Goal: Task Accomplishment & Management: Complete application form

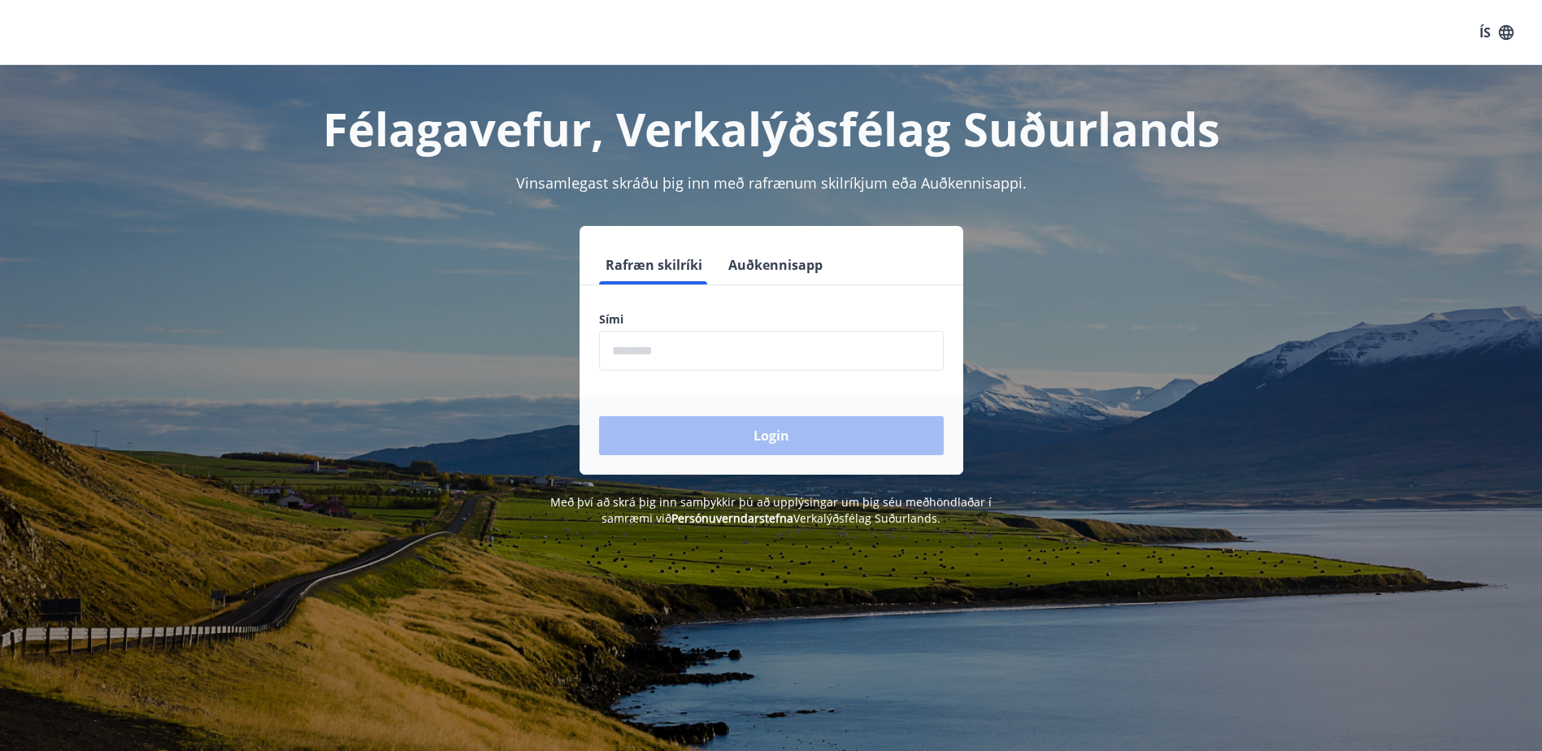
click at [694, 348] on input "phone" at bounding box center [771, 351] width 345 height 40
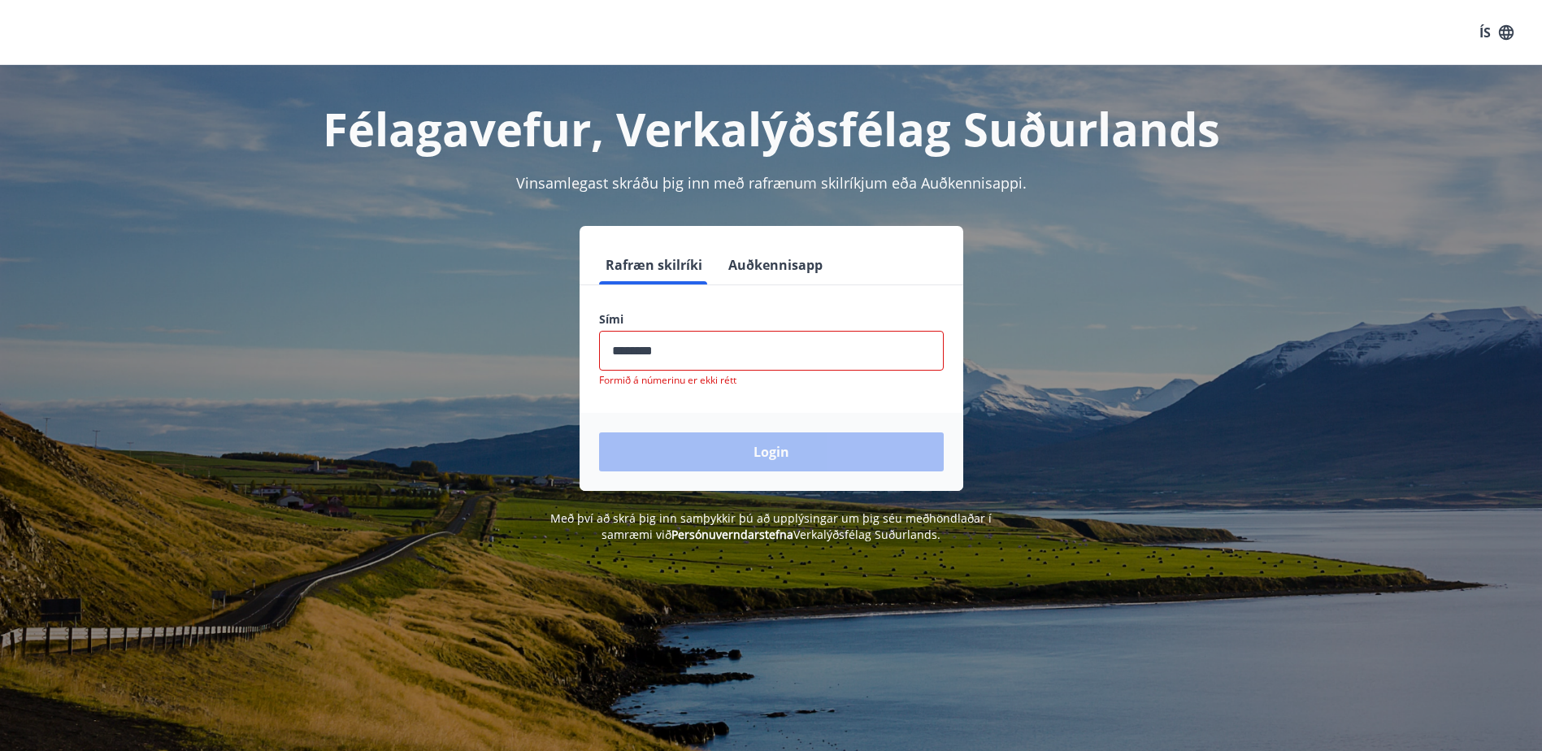
click at [766, 442] on div "Login" at bounding box center [771, 452] width 384 height 78
click at [638, 348] on input "phone" at bounding box center [771, 351] width 345 height 40
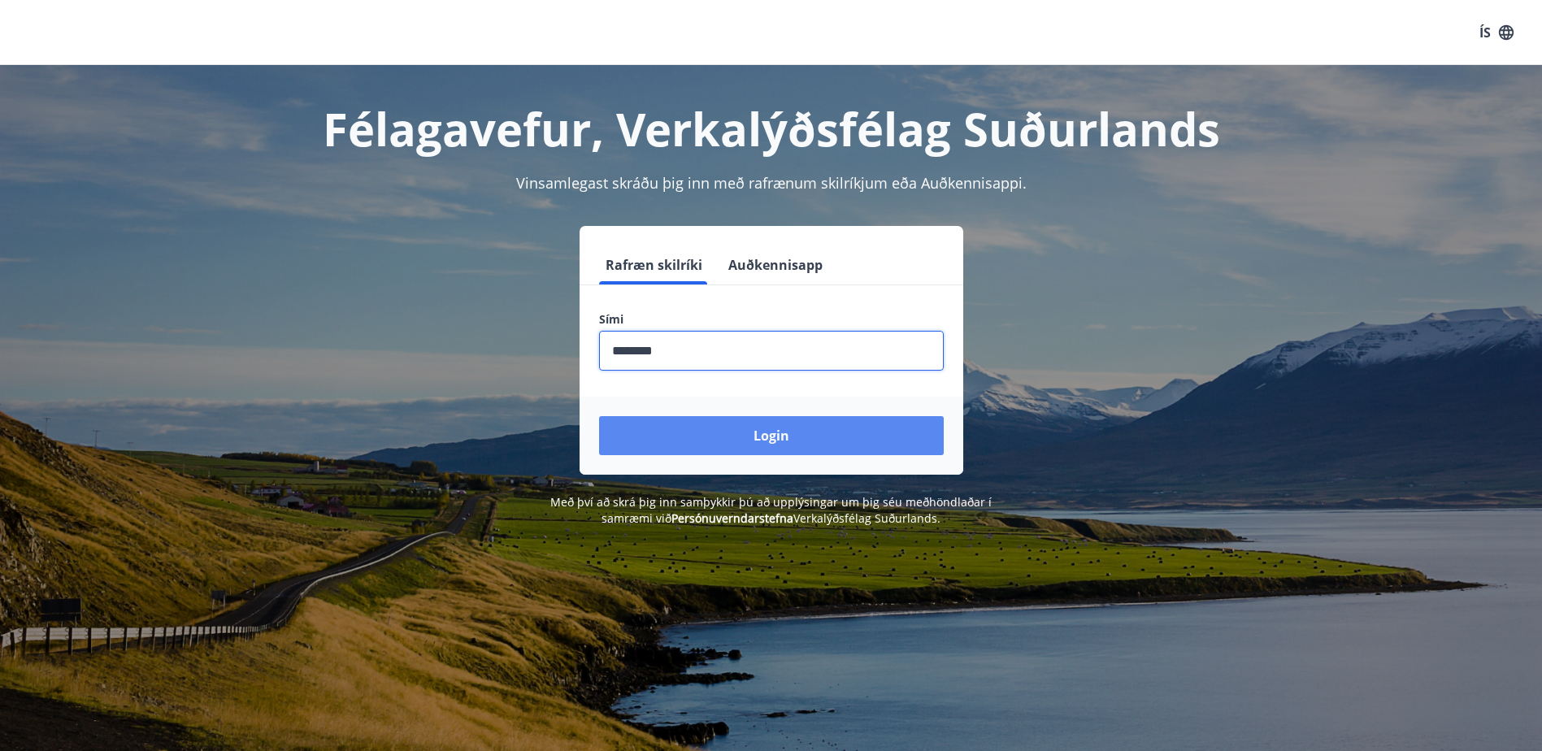
type input "********"
click at [834, 435] on button "Login" at bounding box center [771, 435] width 345 height 39
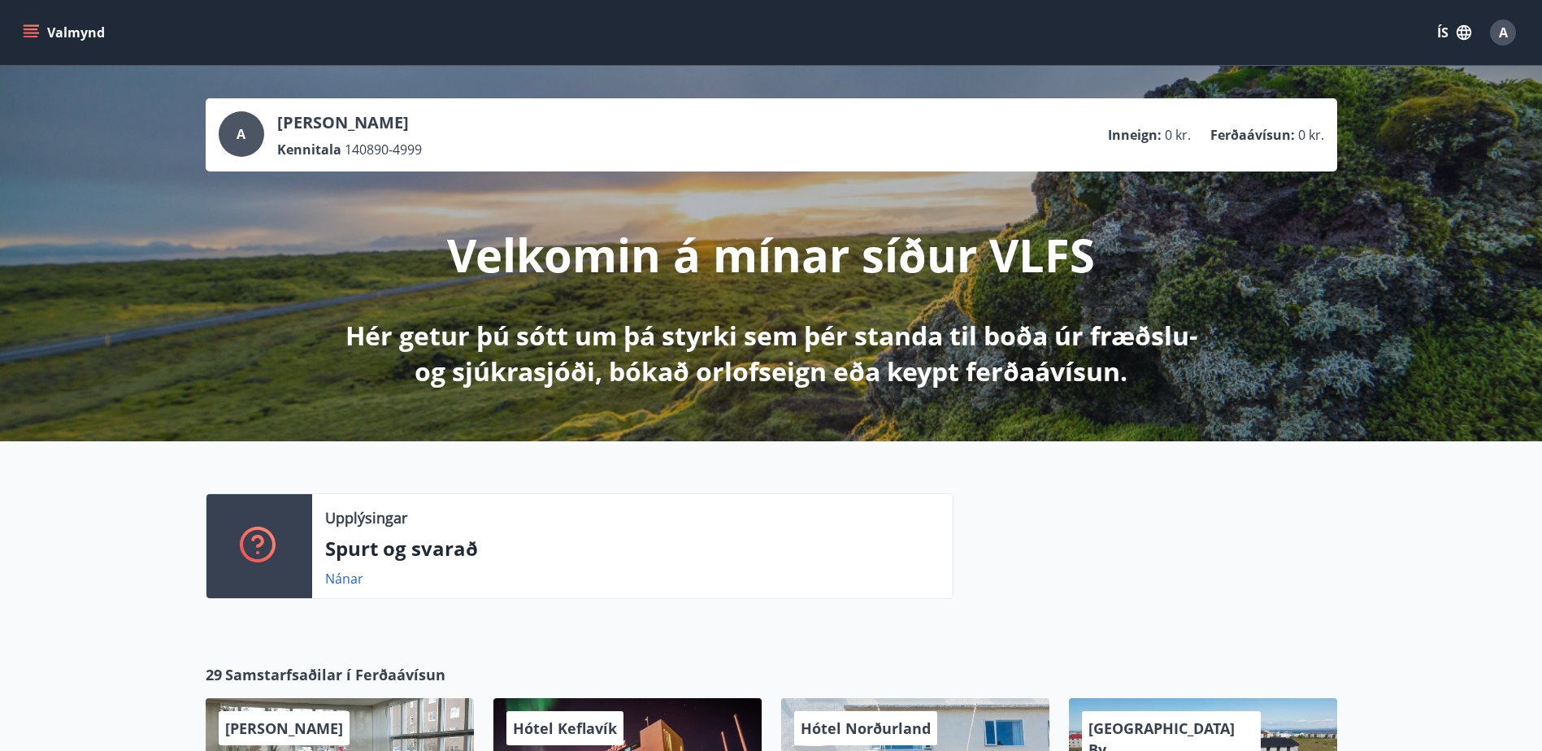
click at [28, 24] on icon "menu" at bounding box center [31, 32] width 16 height 16
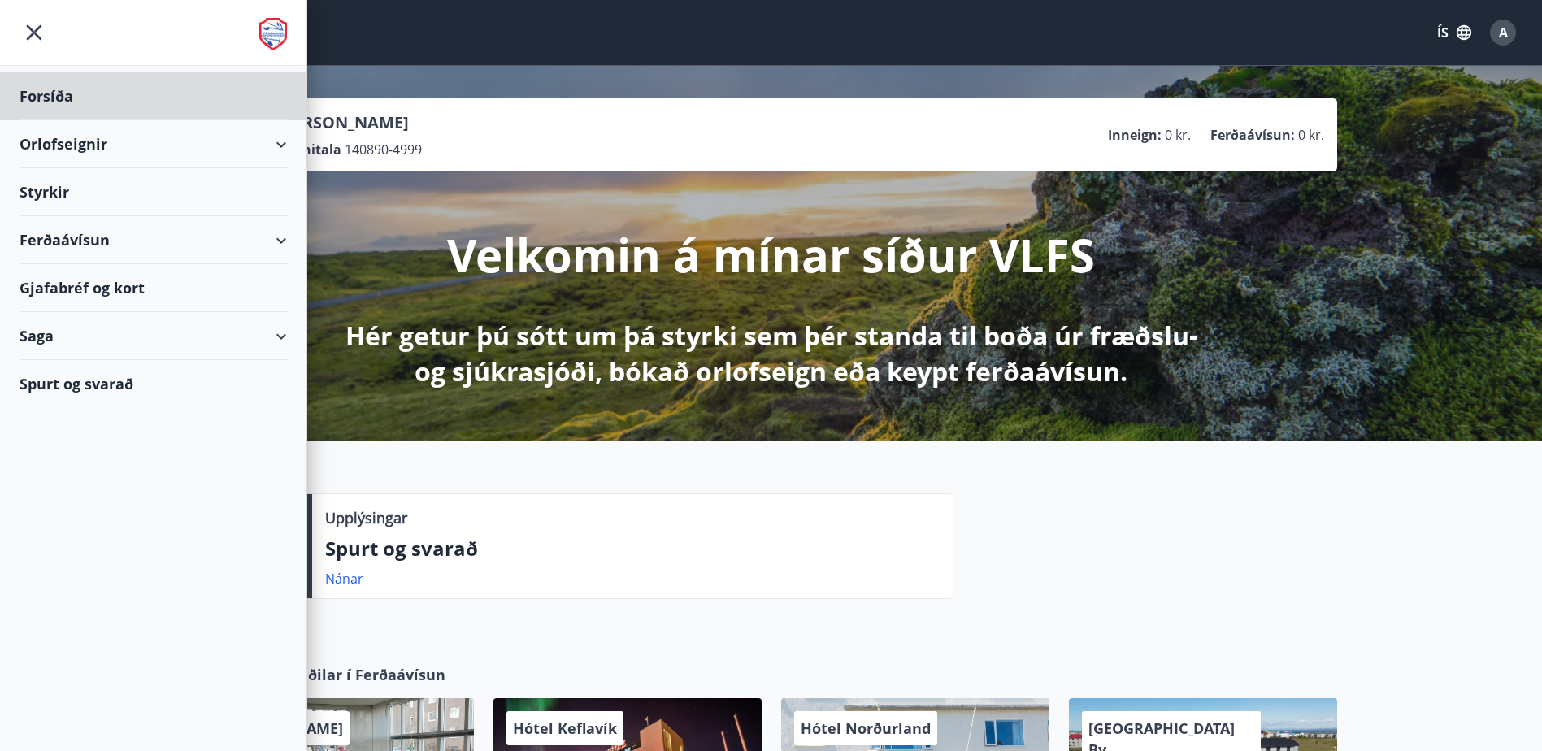
click at [40, 190] on div "Styrkir" at bounding box center [153, 192] width 267 height 48
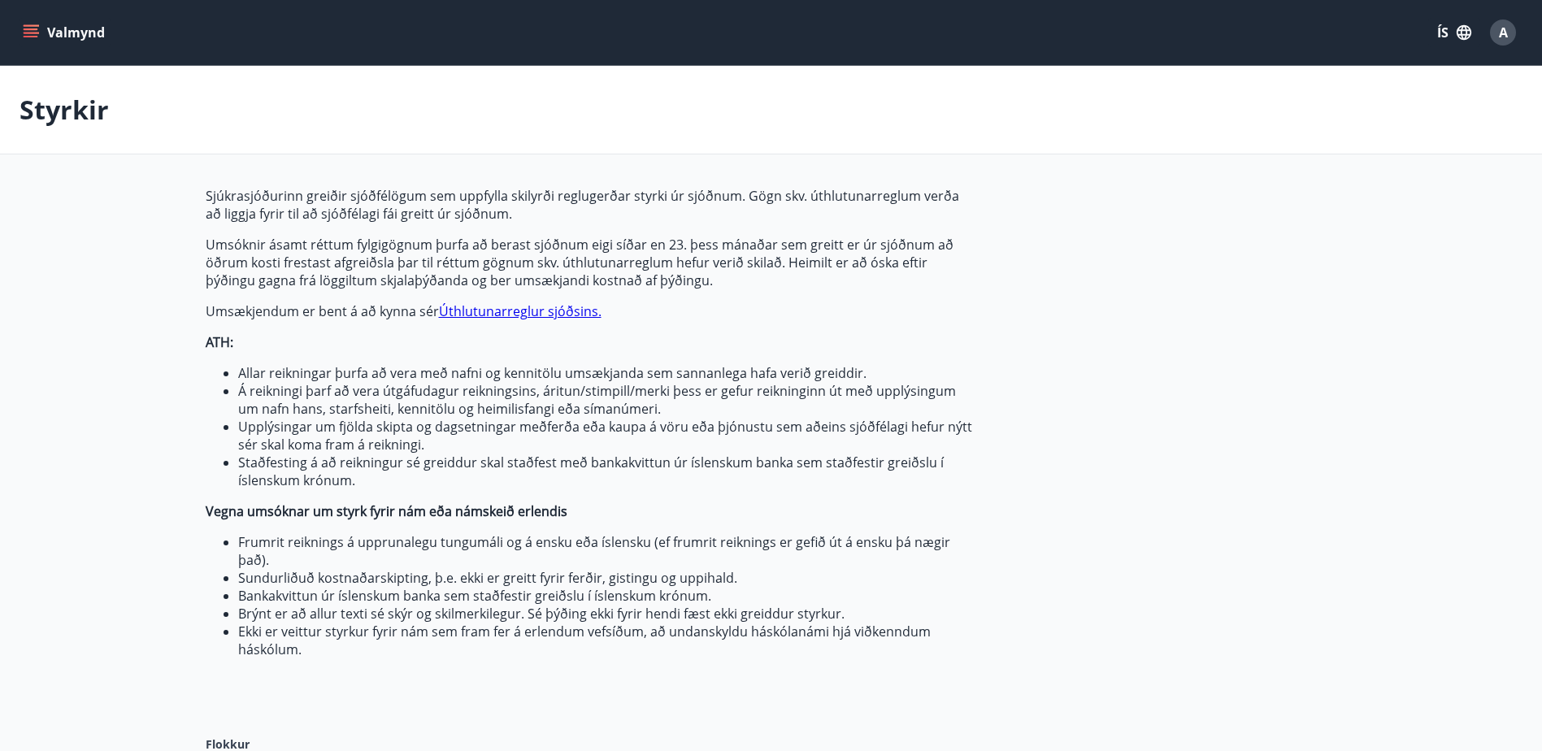
type input "***"
click at [28, 36] on icon "menu" at bounding box center [31, 37] width 15 height 2
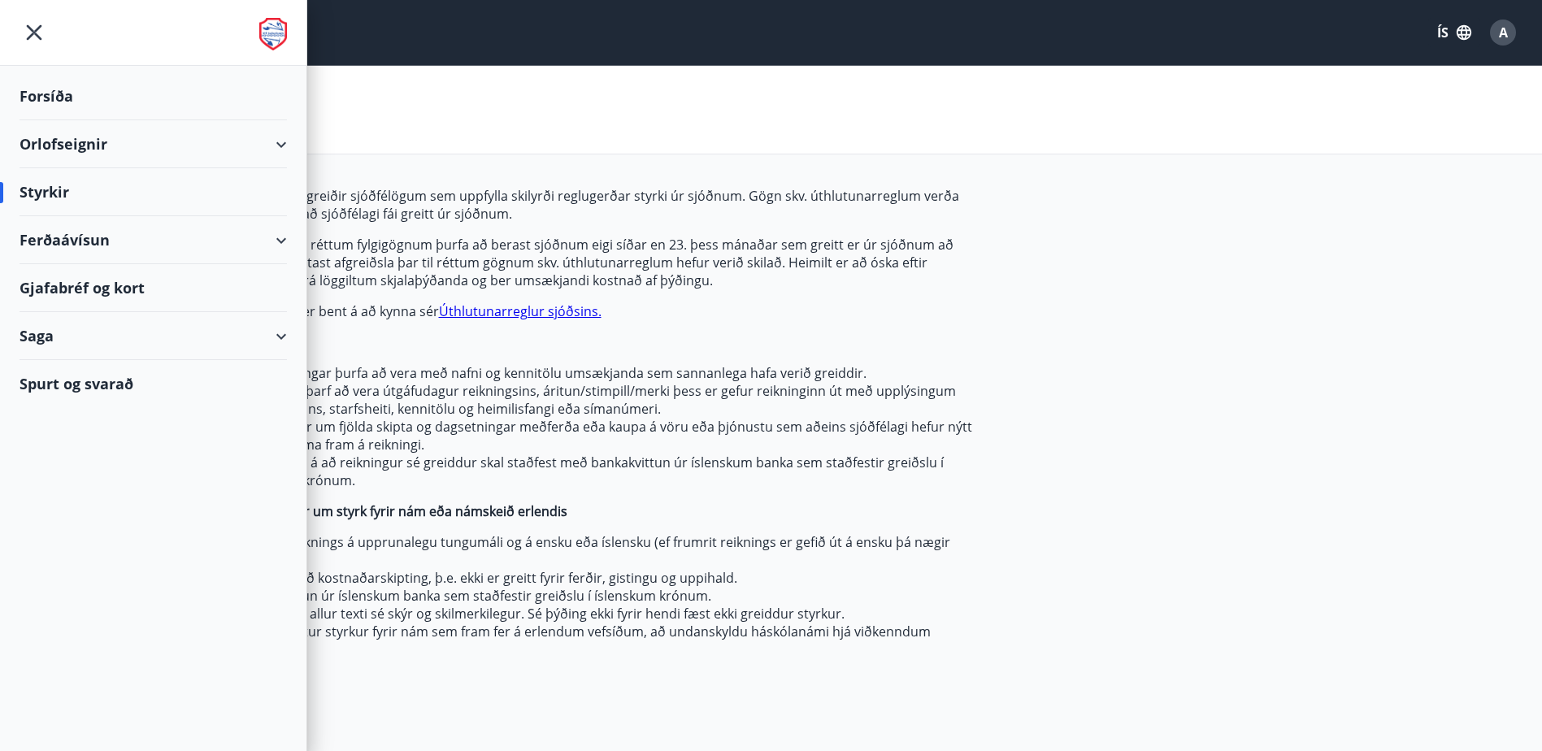
click at [1460, 28] on icon "button" at bounding box center [1464, 33] width 18 height 18
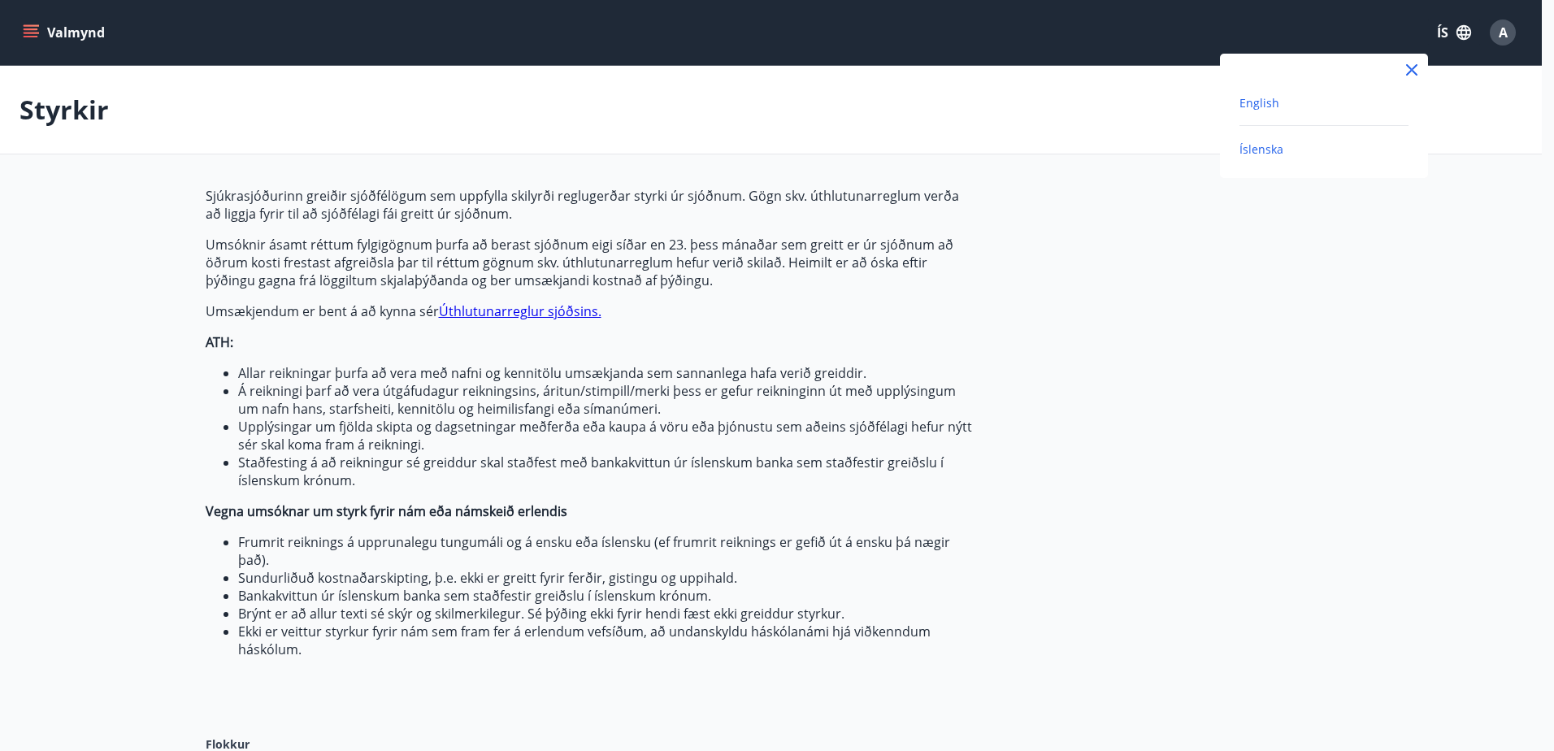
click at [1251, 109] on span "English" at bounding box center [1259, 102] width 40 height 15
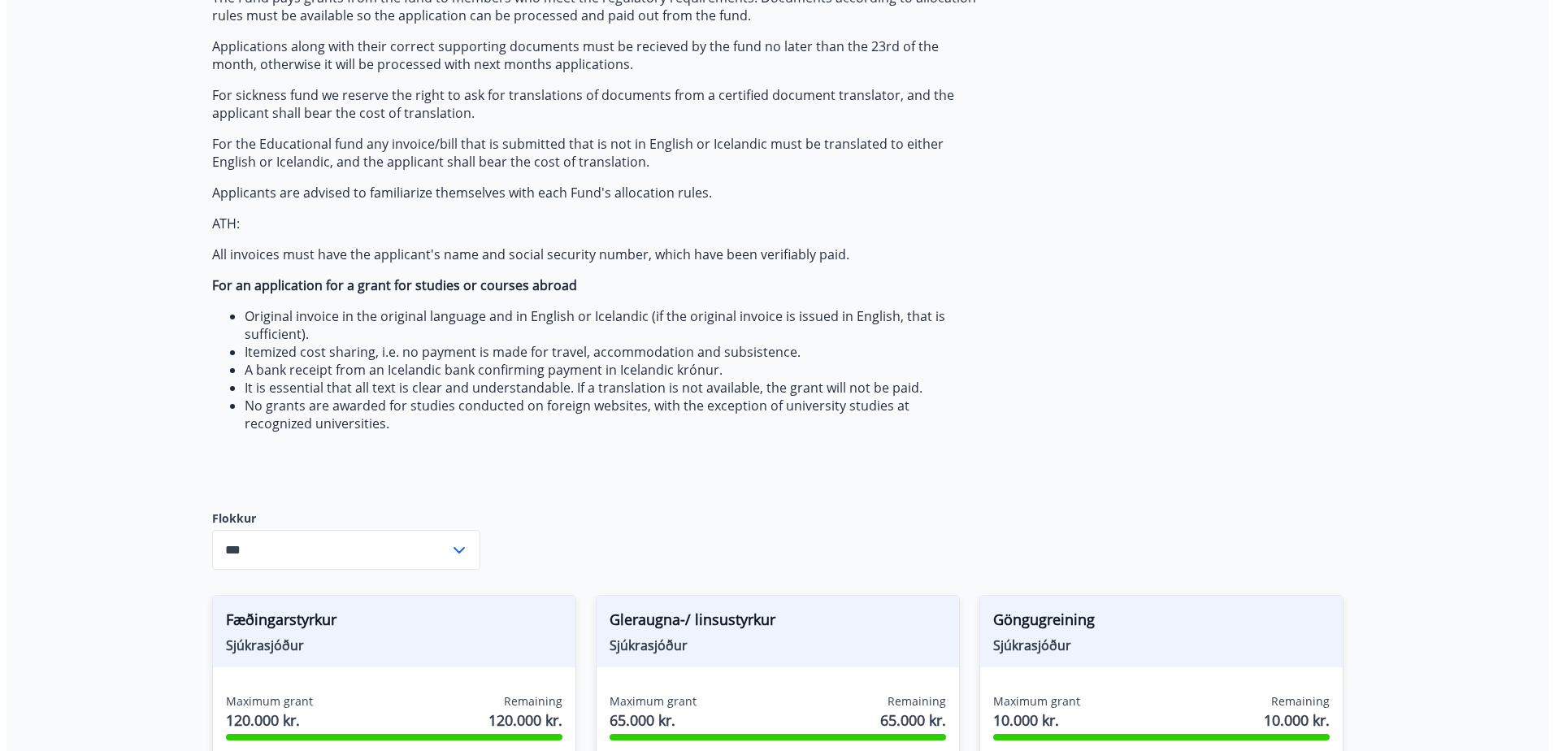
scroll to position [406, 0]
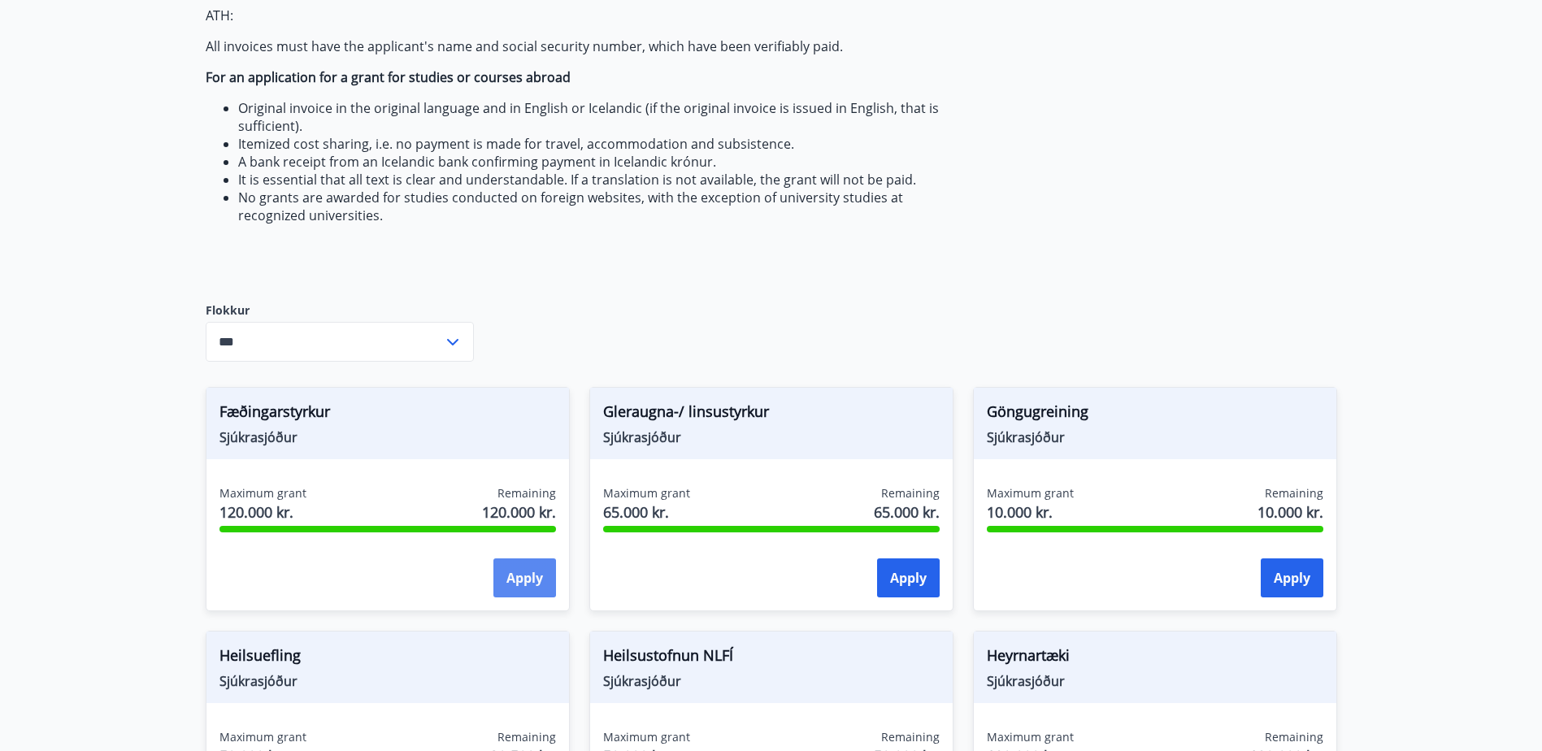
click at [528, 574] on button "Apply" at bounding box center [524, 577] width 63 height 39
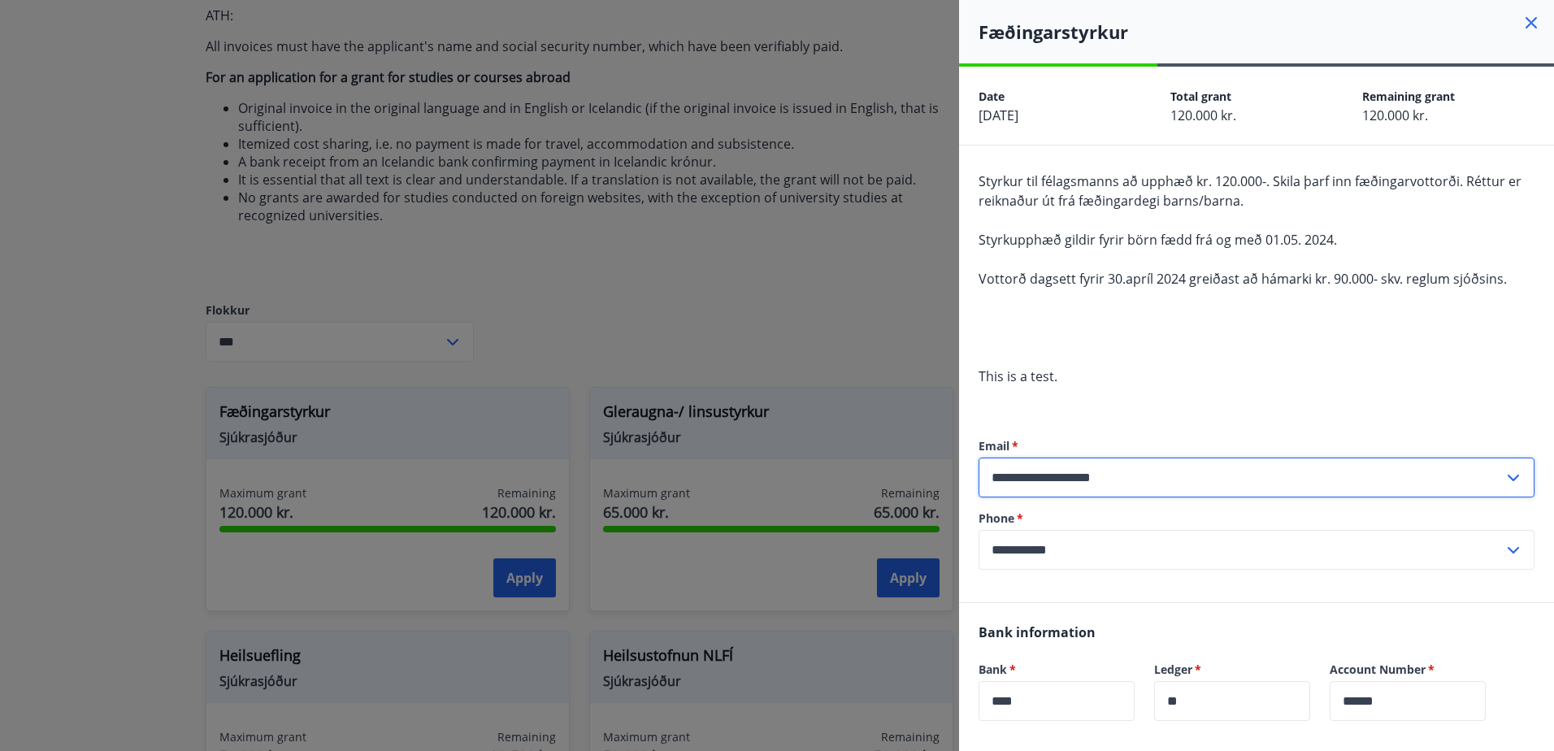
drag, startPoint x: 1155, startPoint y: 478, endPoint x: 1057, endPoint y: 479, distance: 97.5
click at [1057, 479] on input "**********" at bounding box center [1240, 478] width 525 height 40
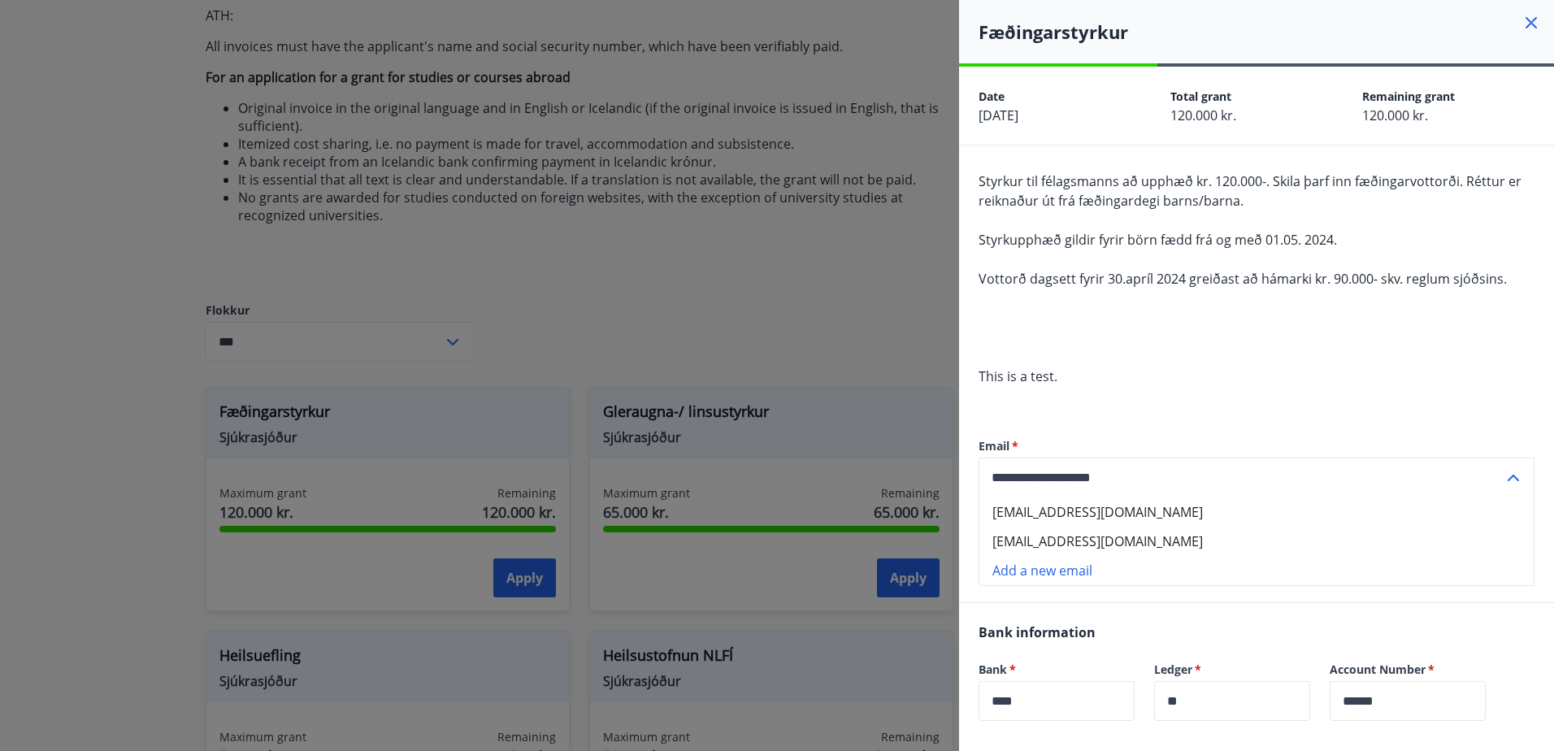
click at [1156, 542] on li "annarzepa90@gmail.com" at bounding box center [1256, 541] width 554 height 29
type input "**********"
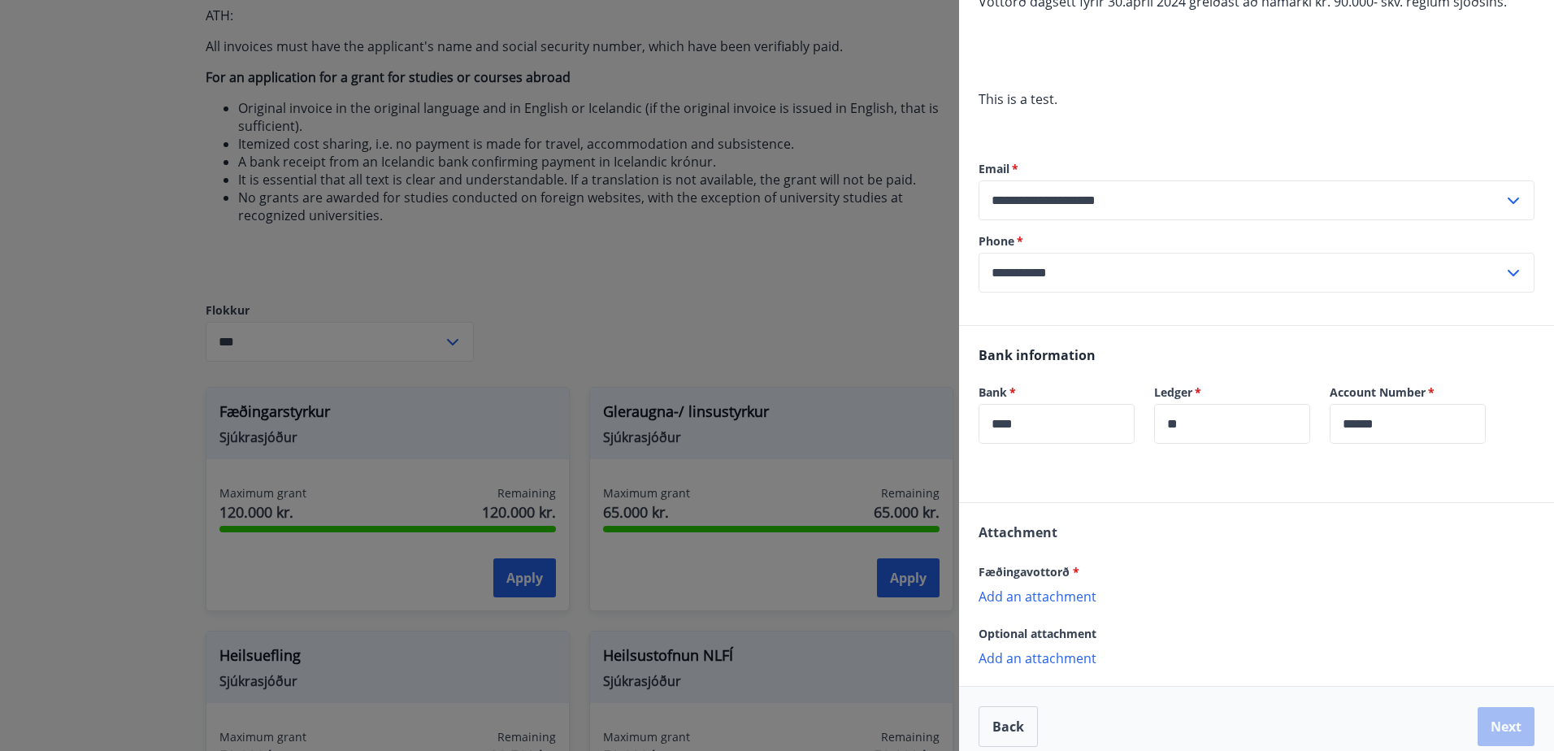
scroll to position [293, 0]
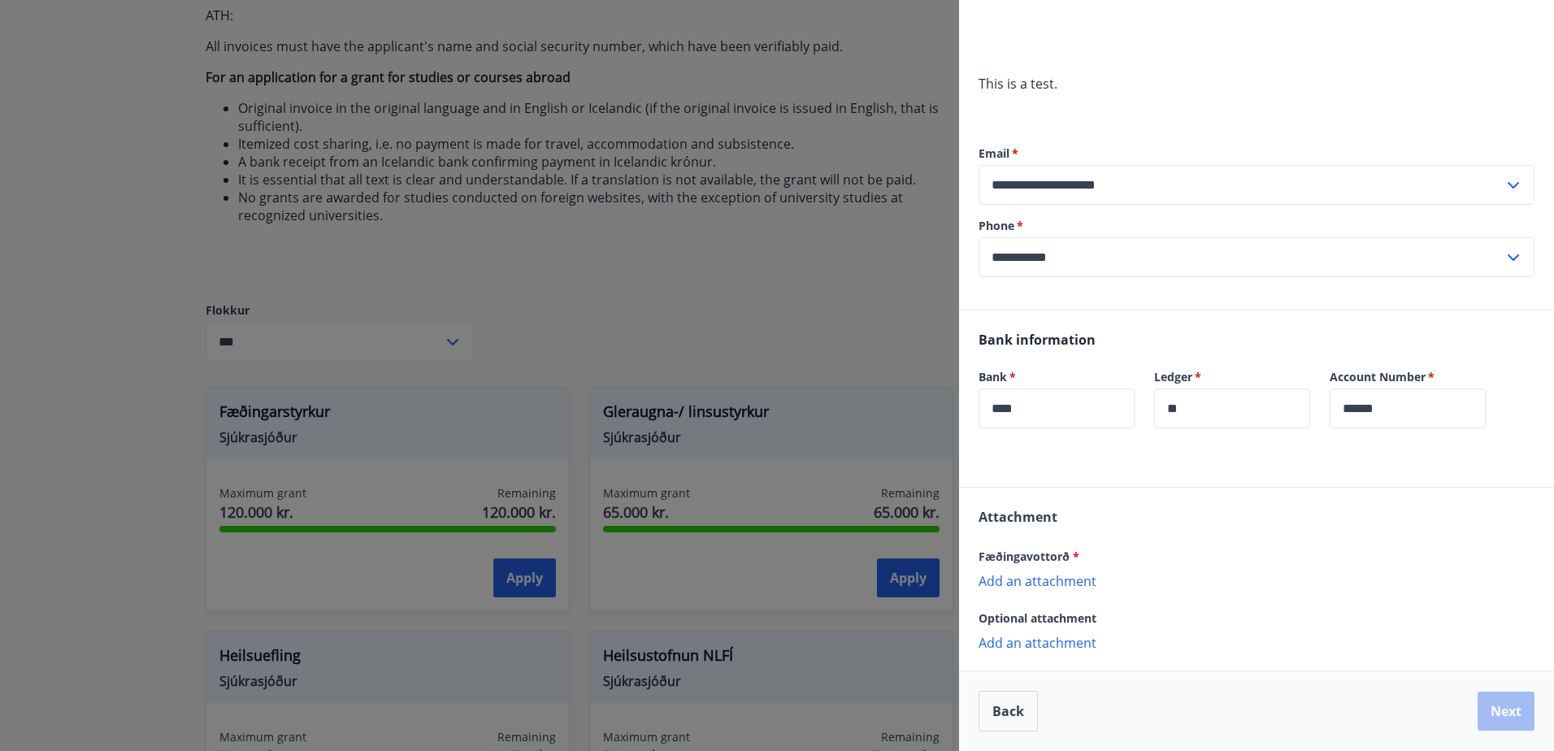
click at [1015, 578] on p "Add an attachment" at bounding box center [1256, 580] width 556 height 16
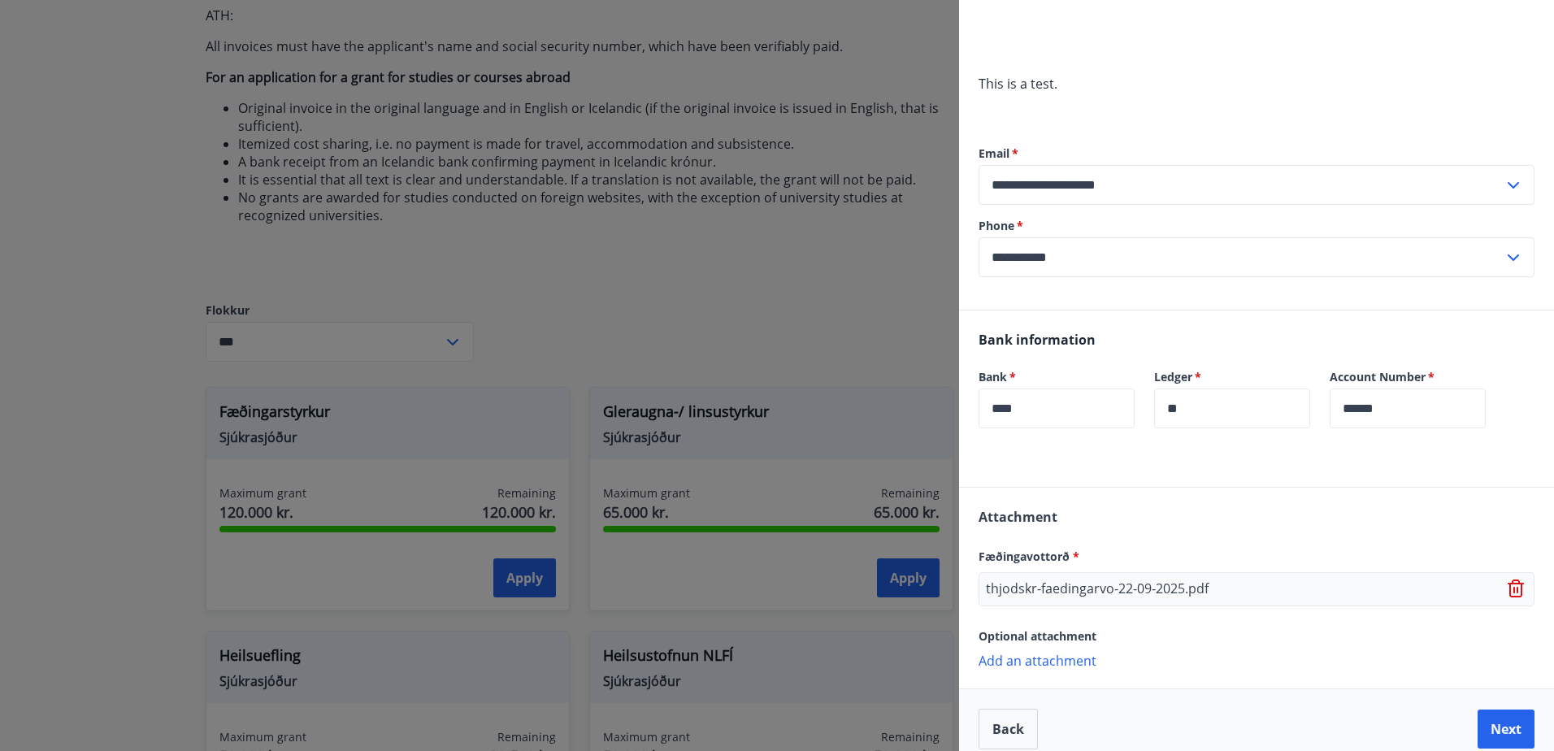
scroll to position [310, 0]
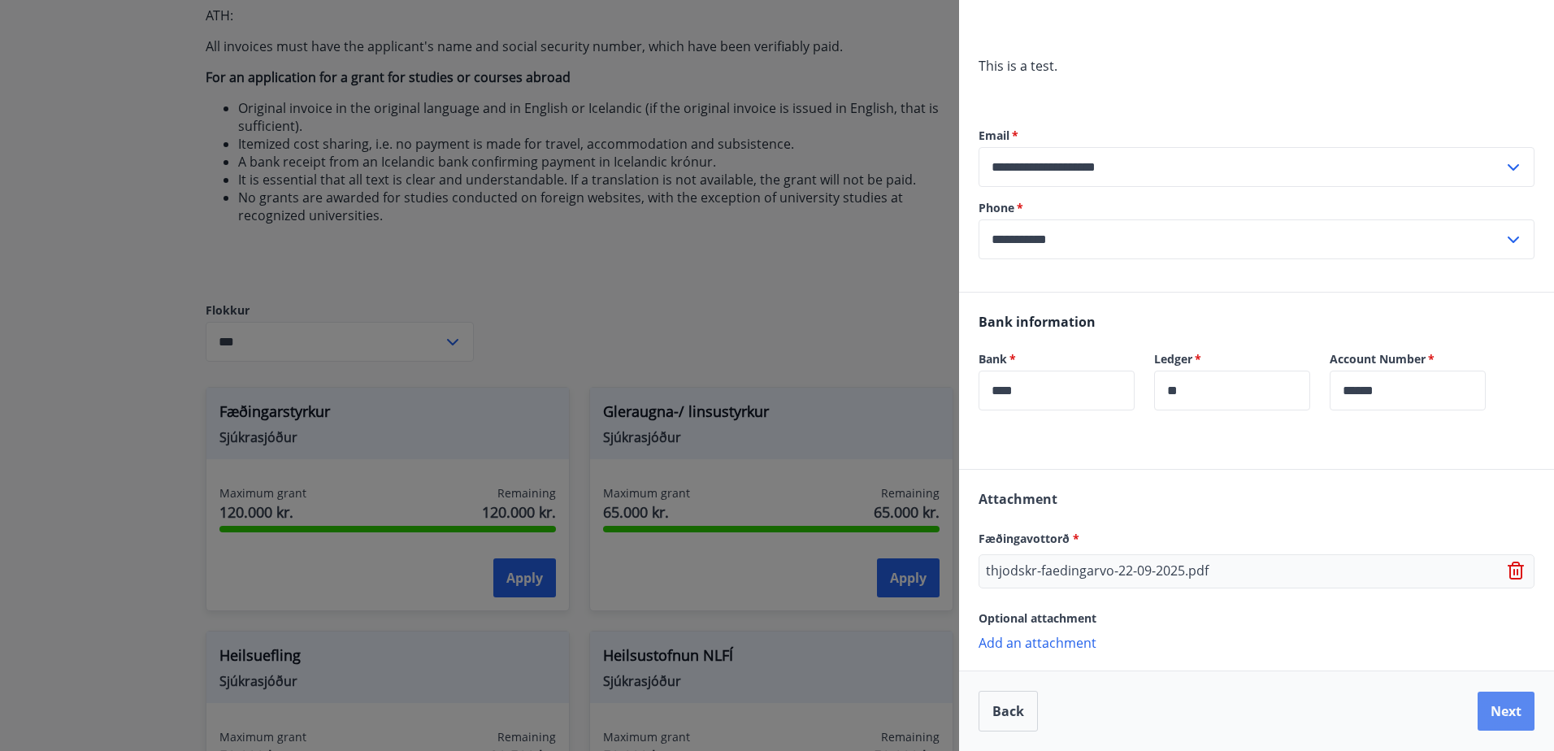
click at [1497, 705] on button "Next" at bounding box center [1505, 711] width 57 height 39
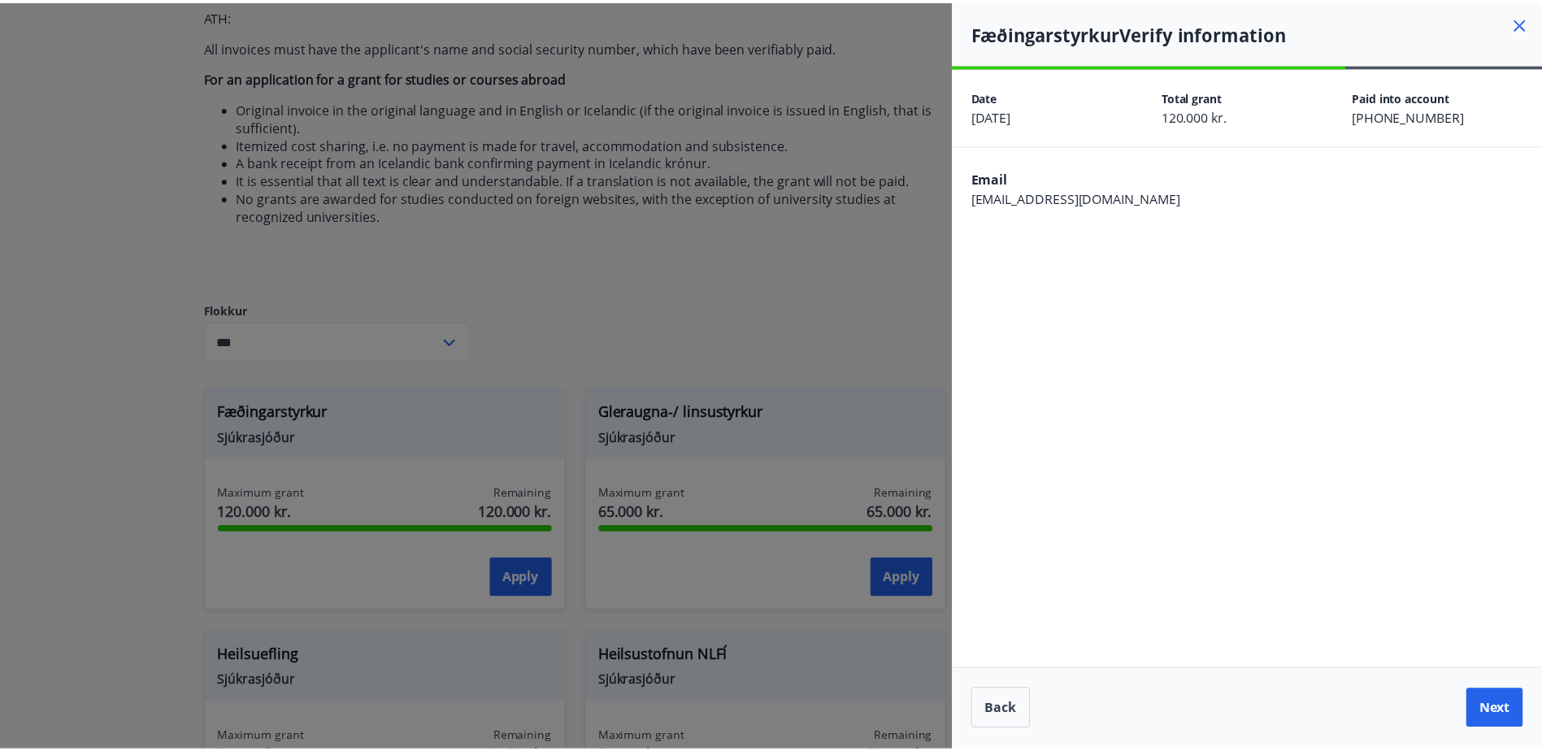
scroll to position [0, 0]
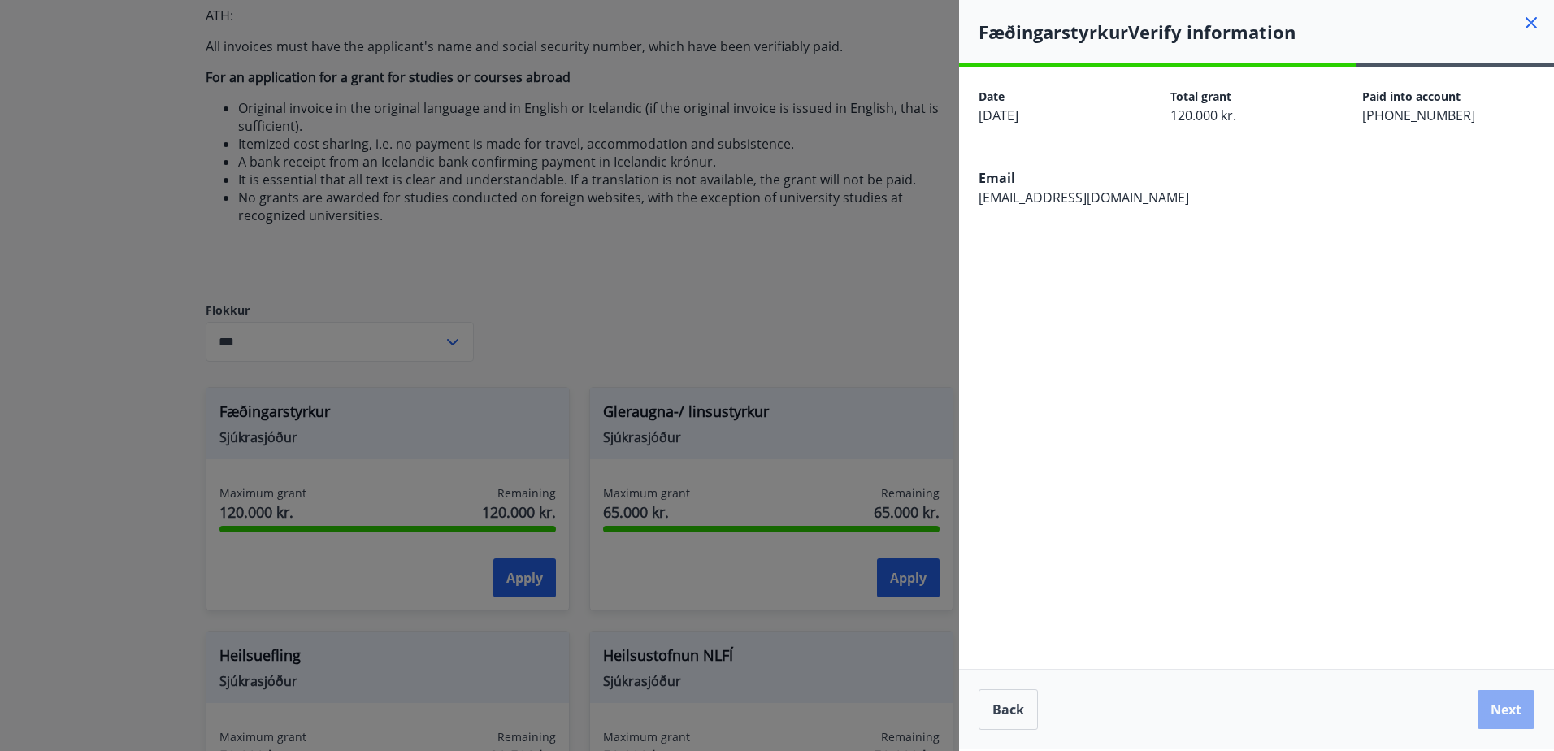
click at [1505, 705] on button "Next" at bounding box center [1505, 709] width 57 height 39
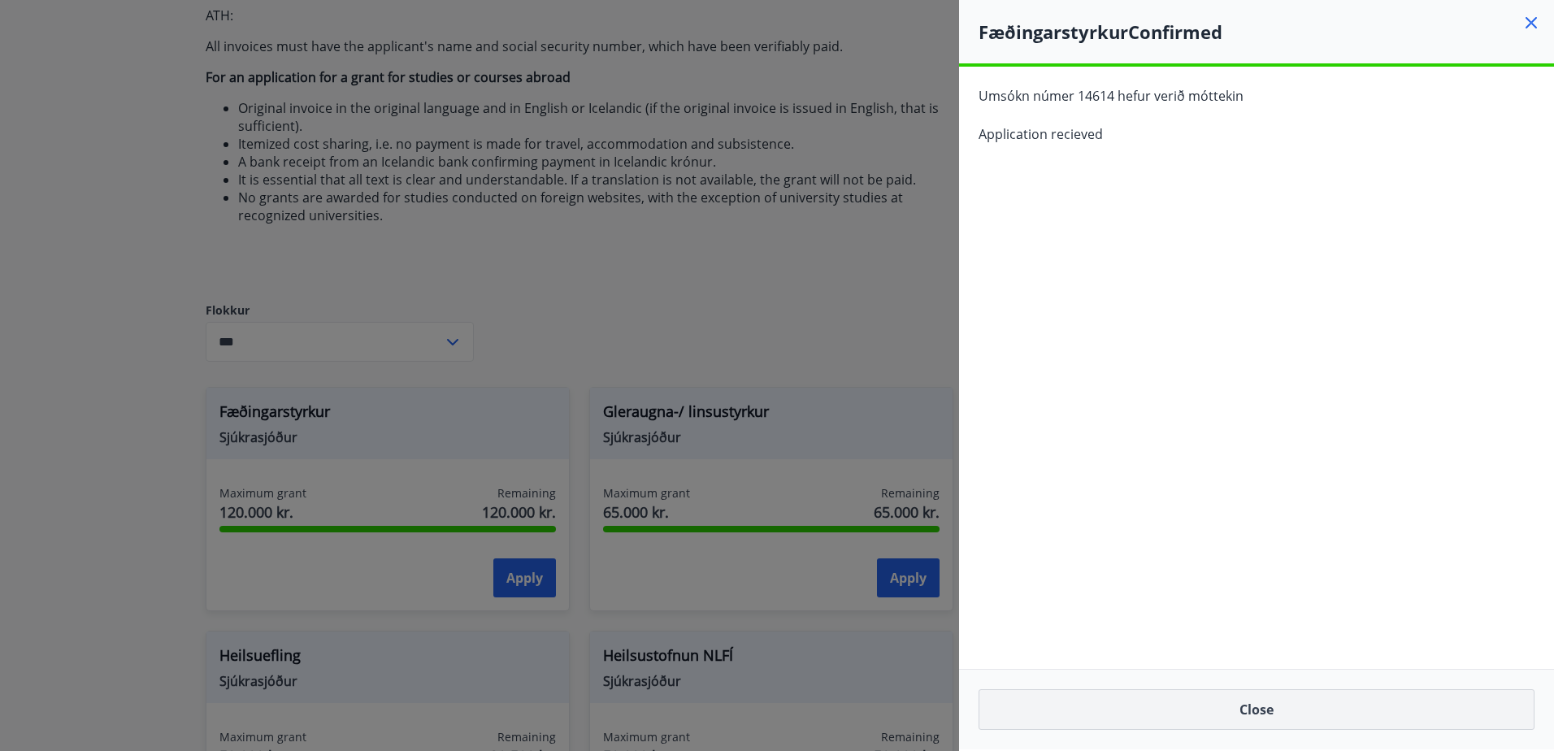
click at [1277, 711] on button "Close" at bounding box center [1256, 709] width 556 height 41
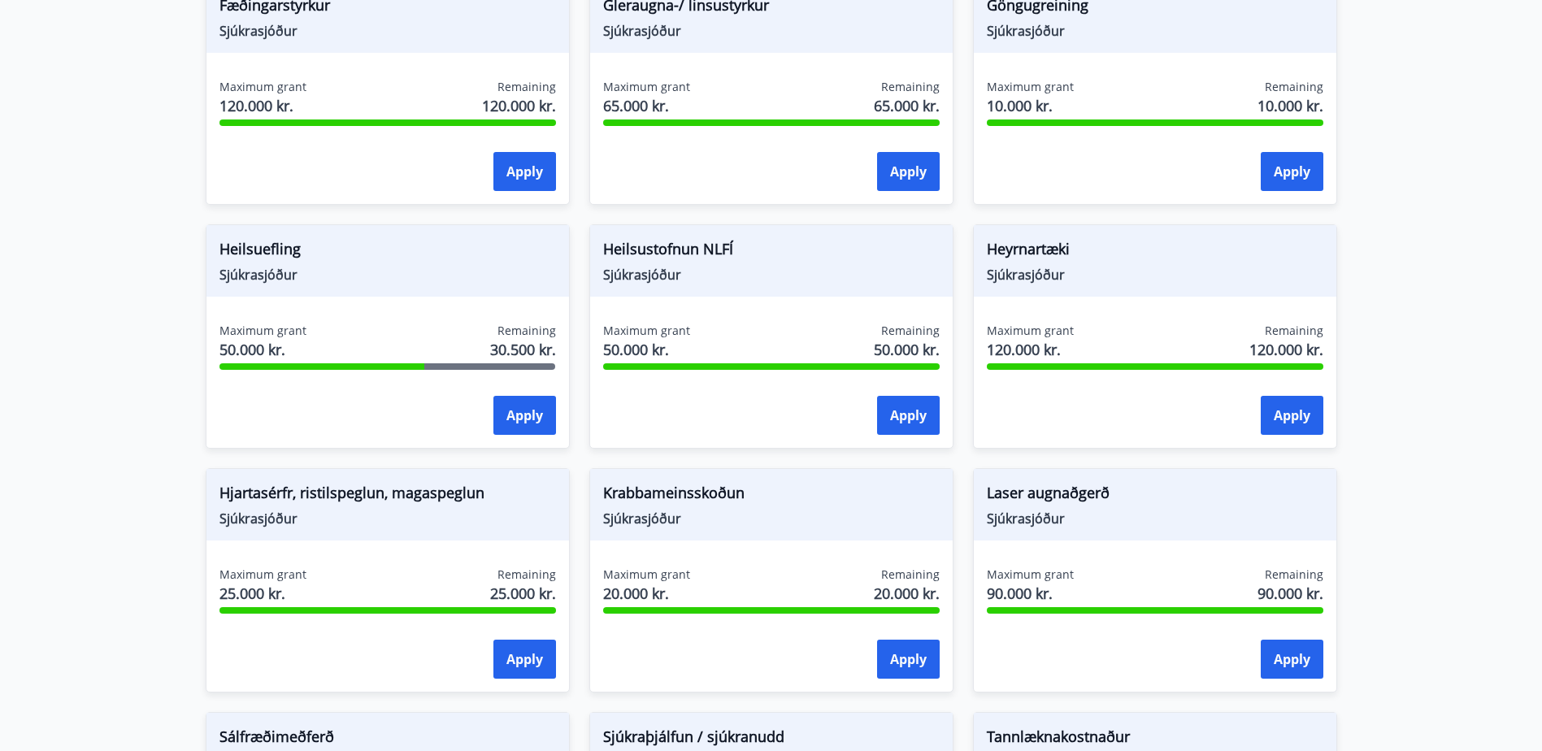
scroll to position [894, 0]
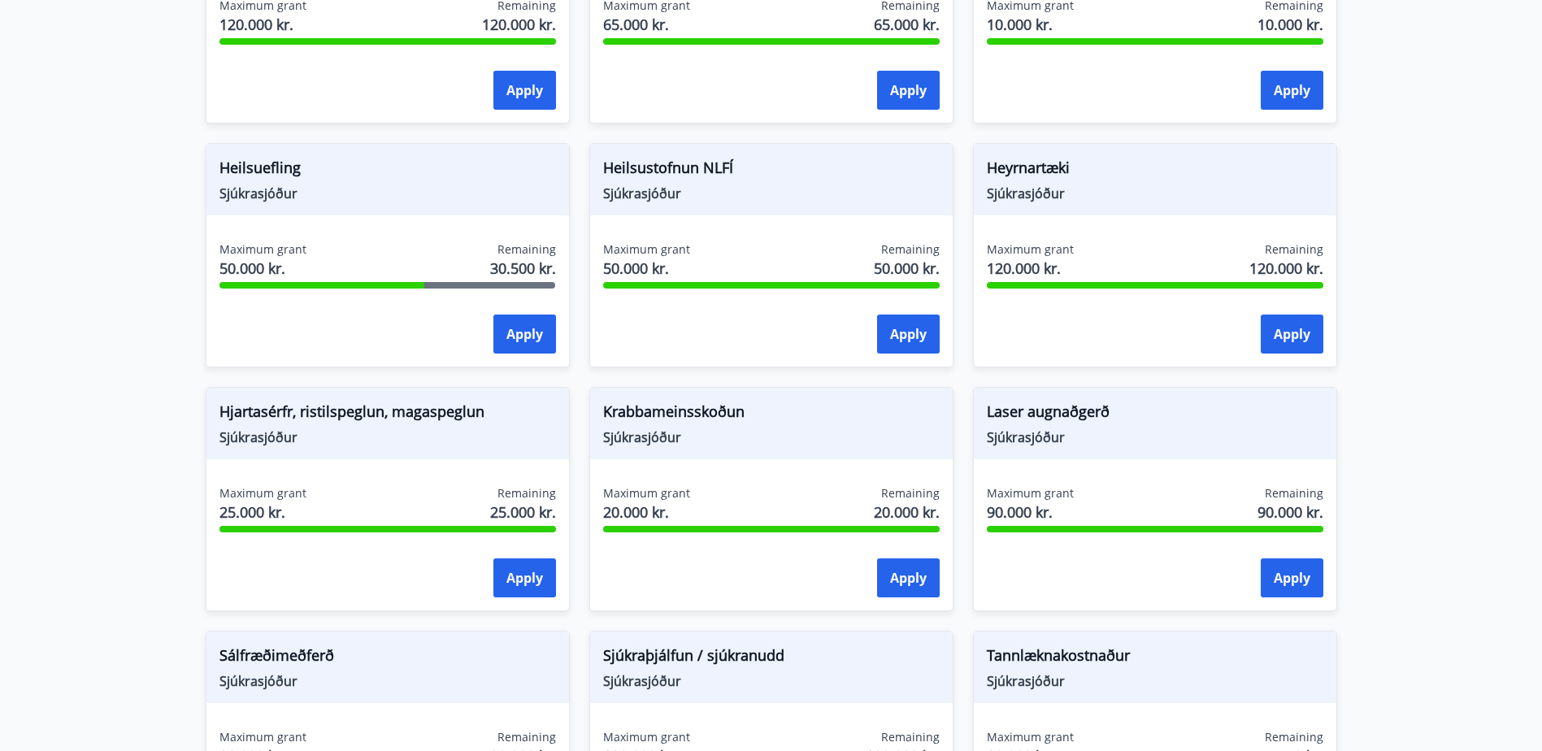
click at [367, 137] on div "Heilsuefling Sjúkrasjóður Maximum grant 50.000 kr. Remaining 30.500 kr. Apply" at bounding box center [378, 246] width 384 height 244
click at [360, 184] on span "Sjúkrasjóður" at bounding box center [387, 193] width 336 height 18
click at [8, 359] on main "Grants The Fund pays grants from the fund to members who meet the regulatory re…" at bounding box center [771, 145] width 1542 height 1946
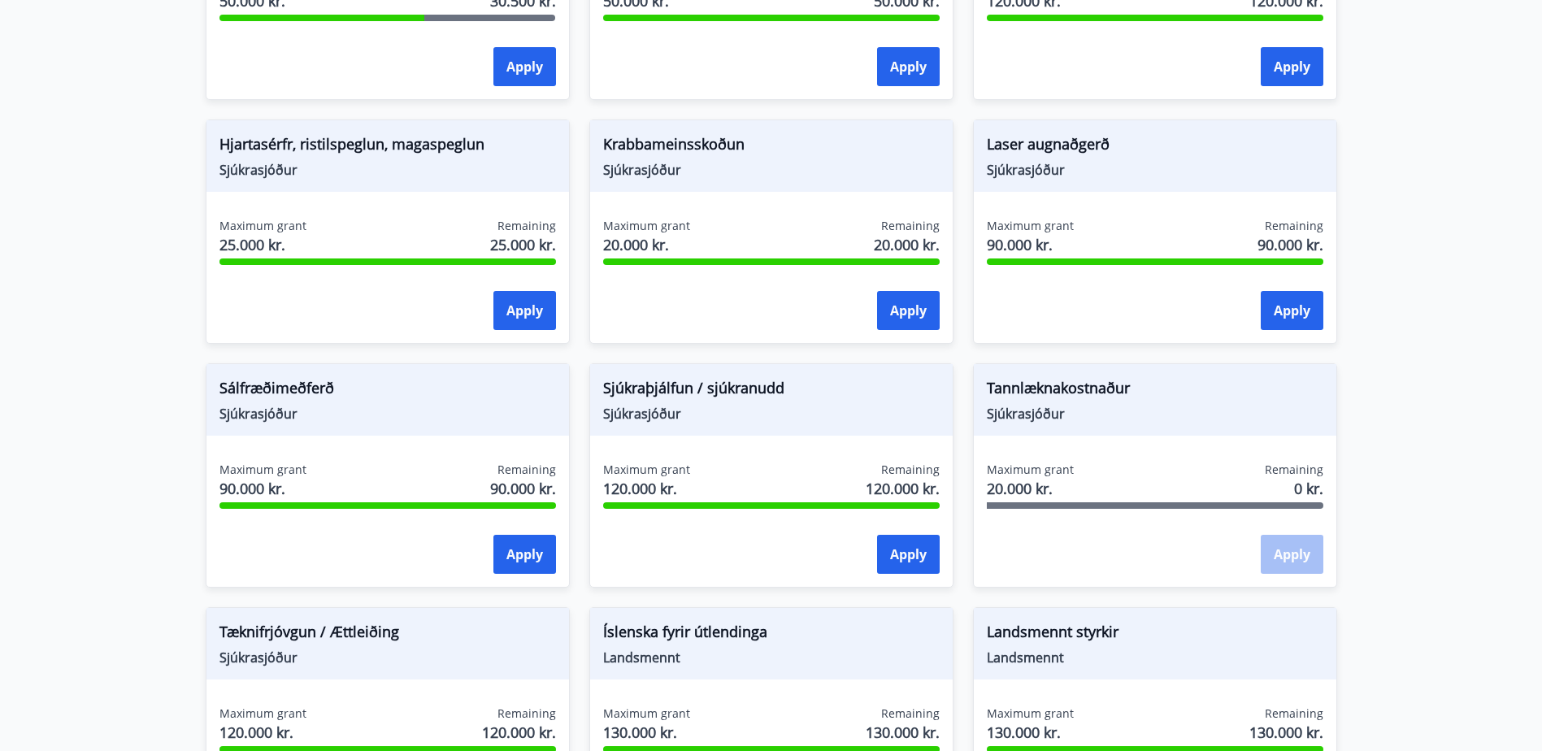
scroll to position [1154, 0]
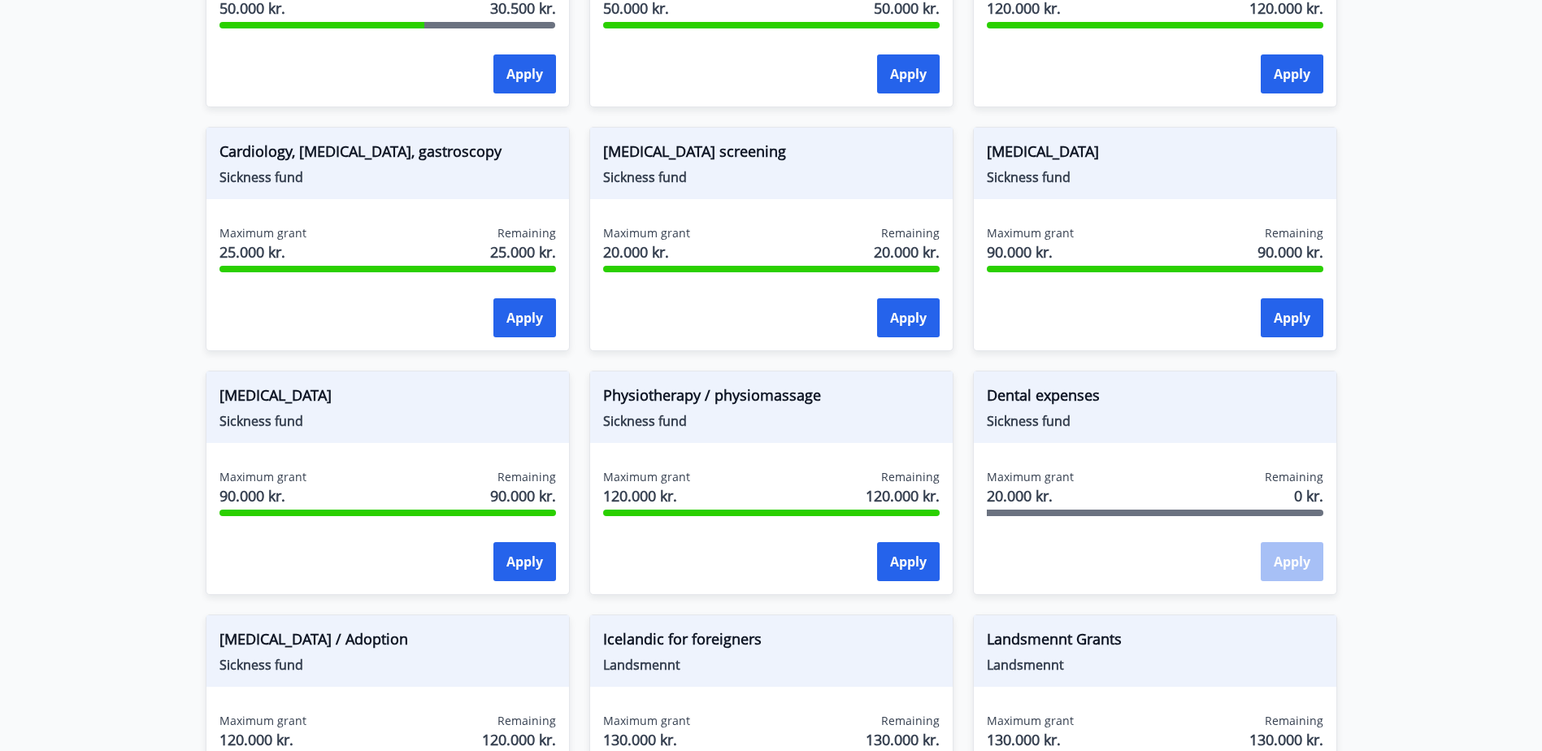
click at [404, 419] on span "Sickness fund" at bounding box center [387, 421] width 336 height 18
click at [506, 554] on font "Apply" at bounding box center [524, 562] width 37 height 18
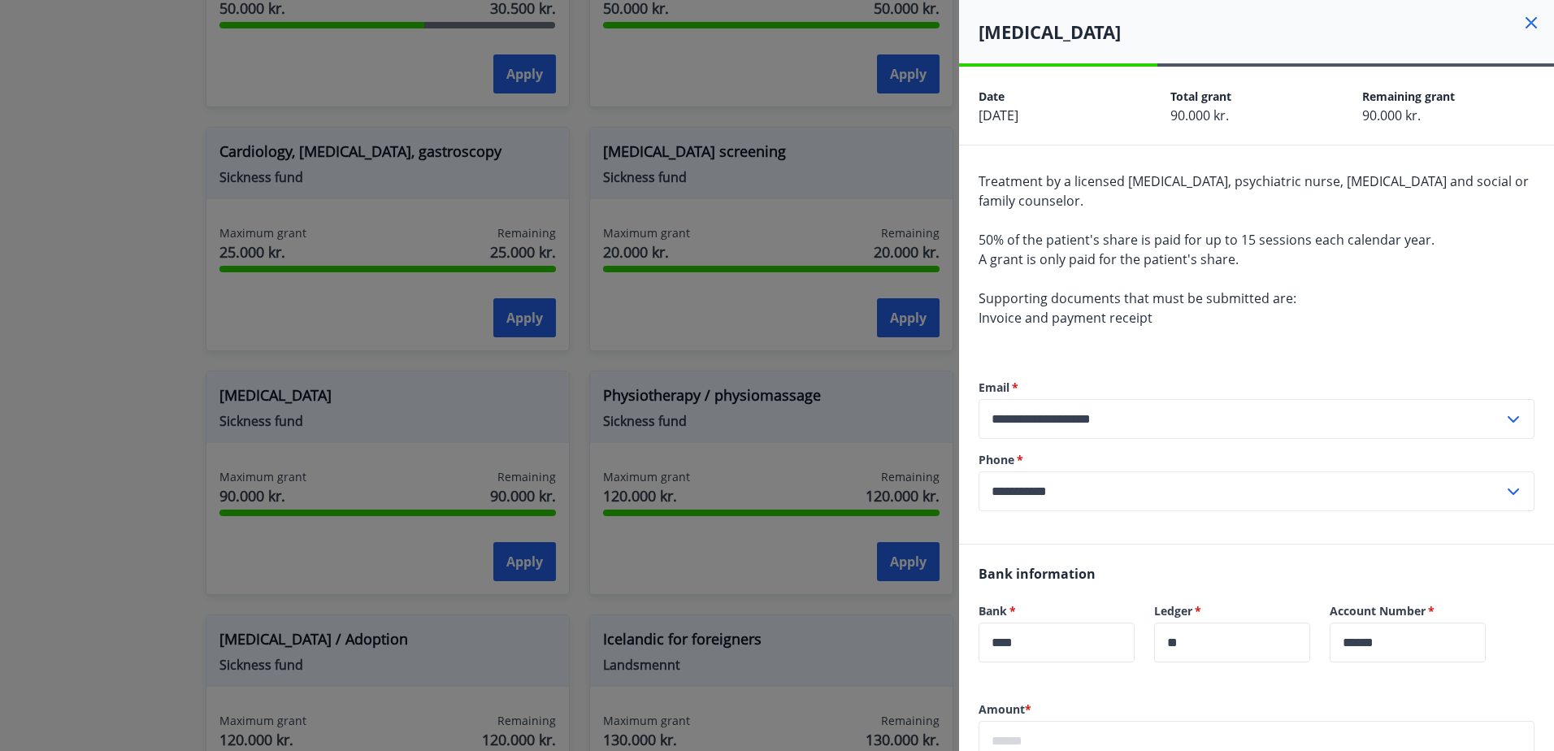
click at [1525, 24] on icon at bounding box center [1530, 22] width 11 height 11
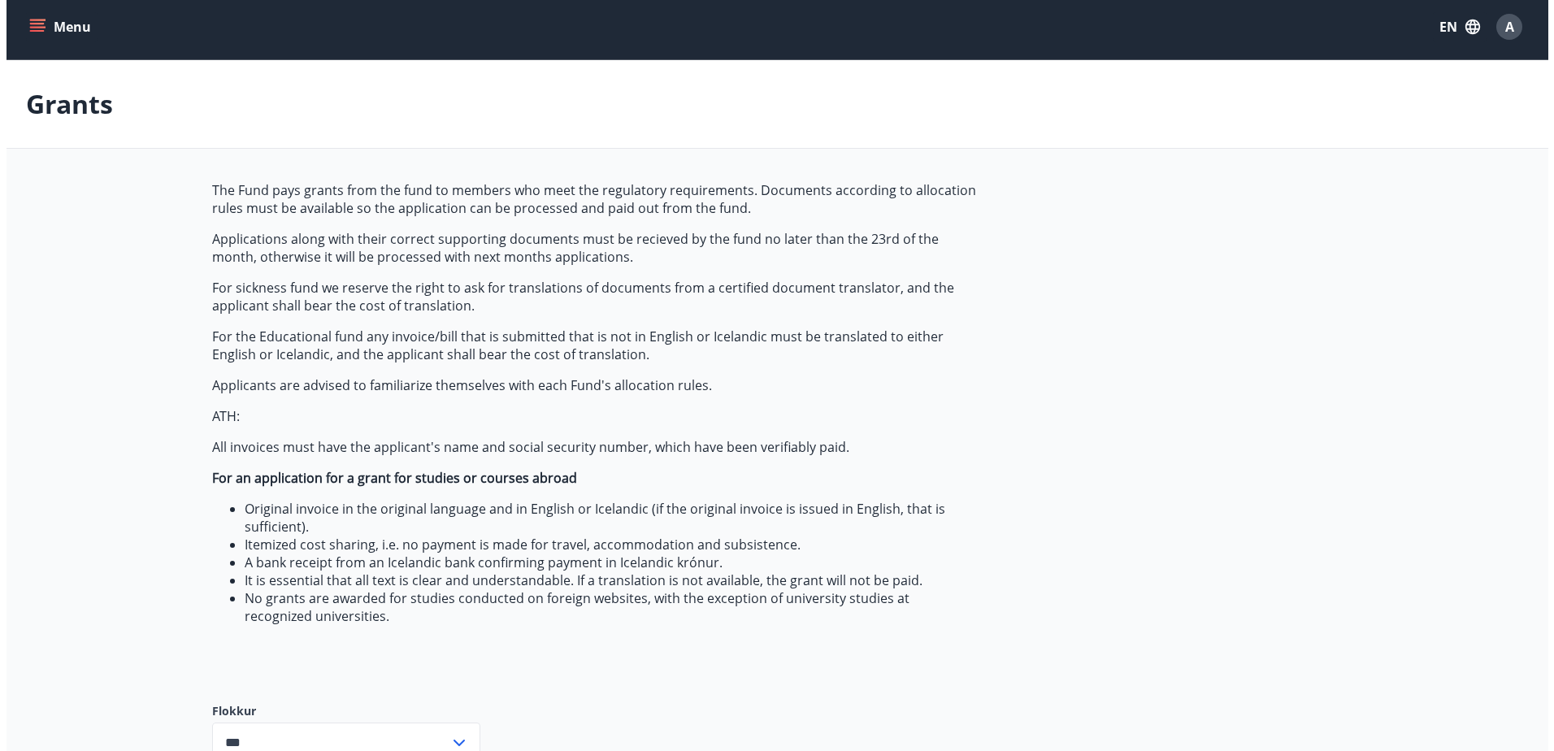
scroll to position [0, 0]
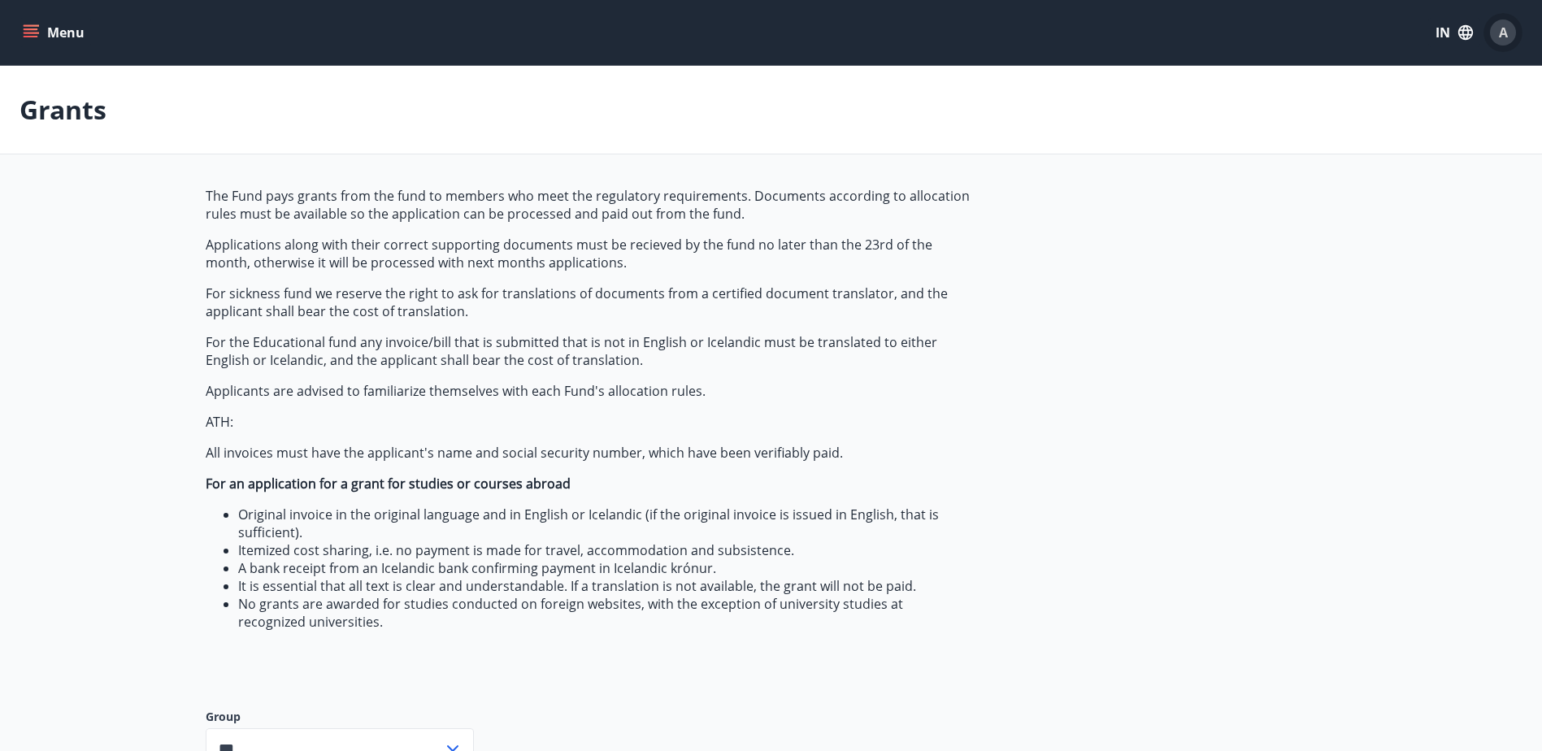
click at [1511, 29] on div "A" at bounding box center [1503, 33] width 26 height 26
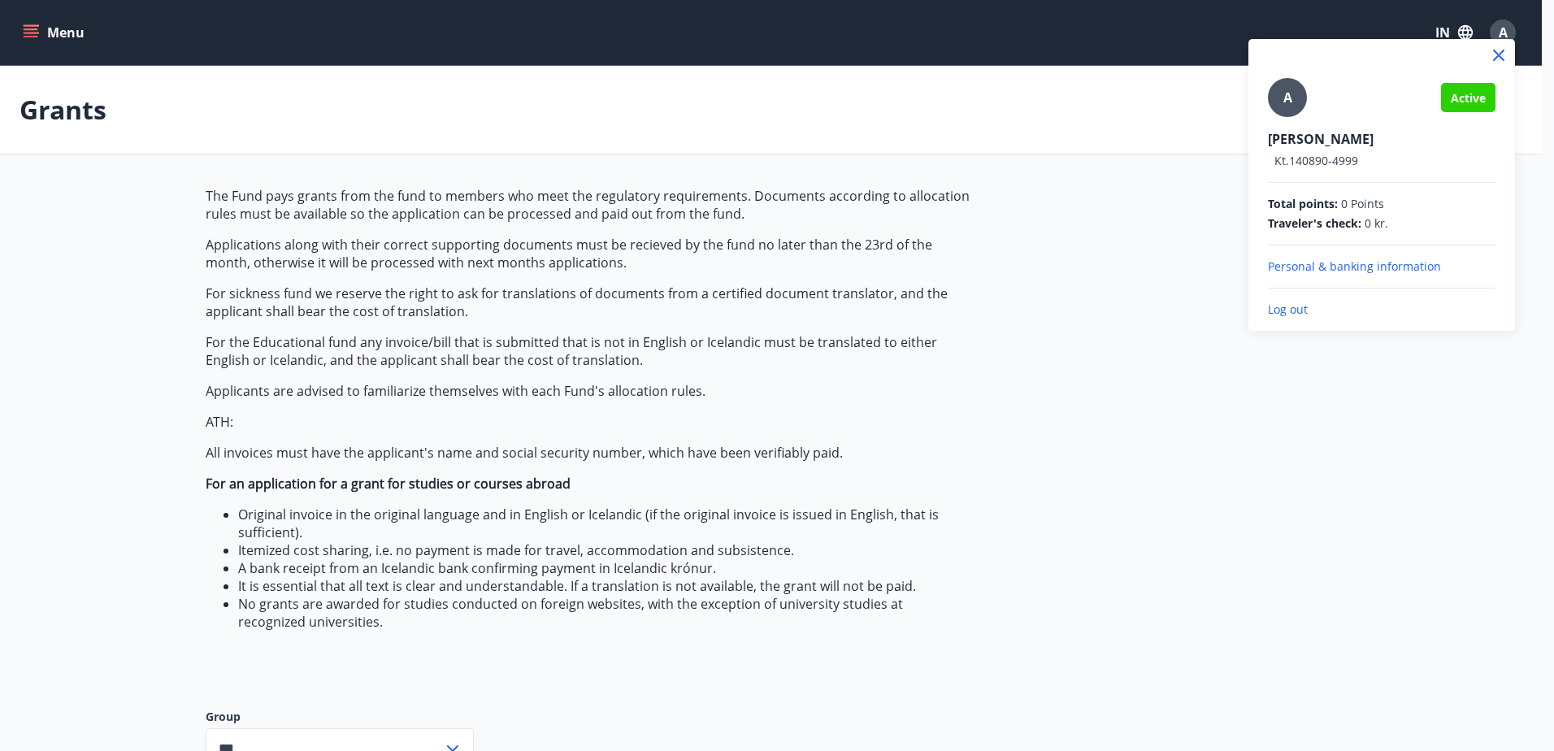
click at [1285, 309] on p "Log out" at bounding box center [1382, 309] width 228 height 16
